Goal: Browse casually: Explore the website without a specific task or goal

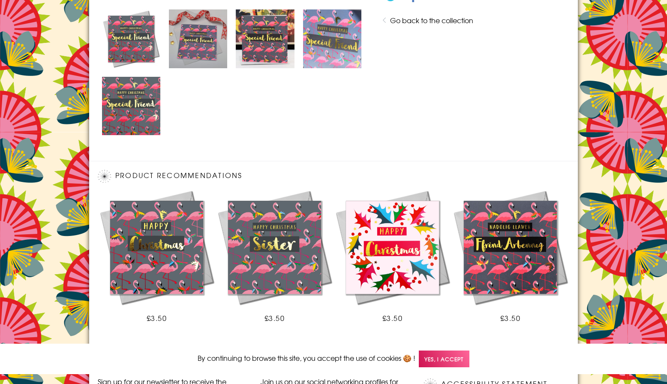
scroll to position [568, 0]
